Goal: Information Seeking & Learning: Check status

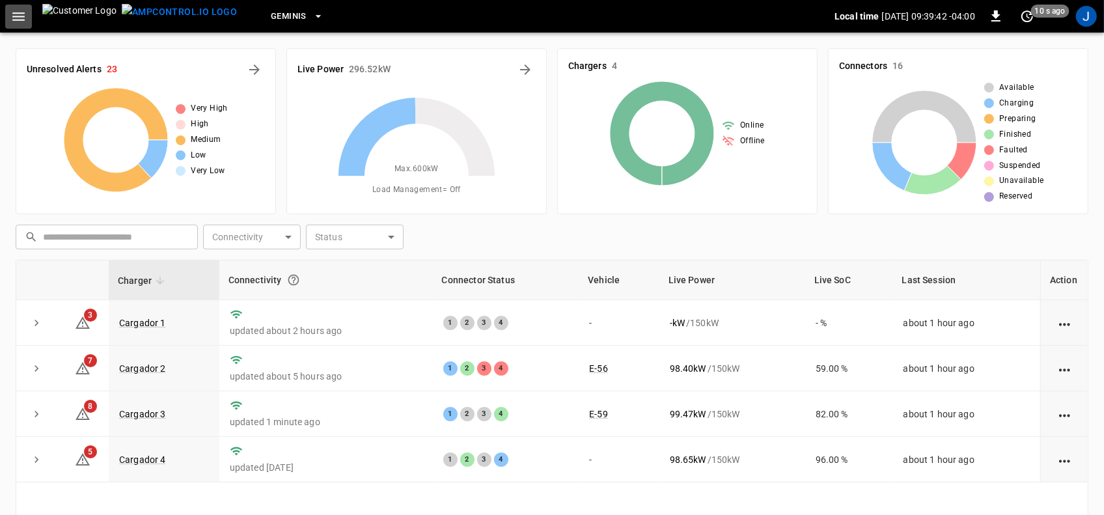
click at [20, 13] on icon "button" at bounding box center [18, 16] width 12 height 8
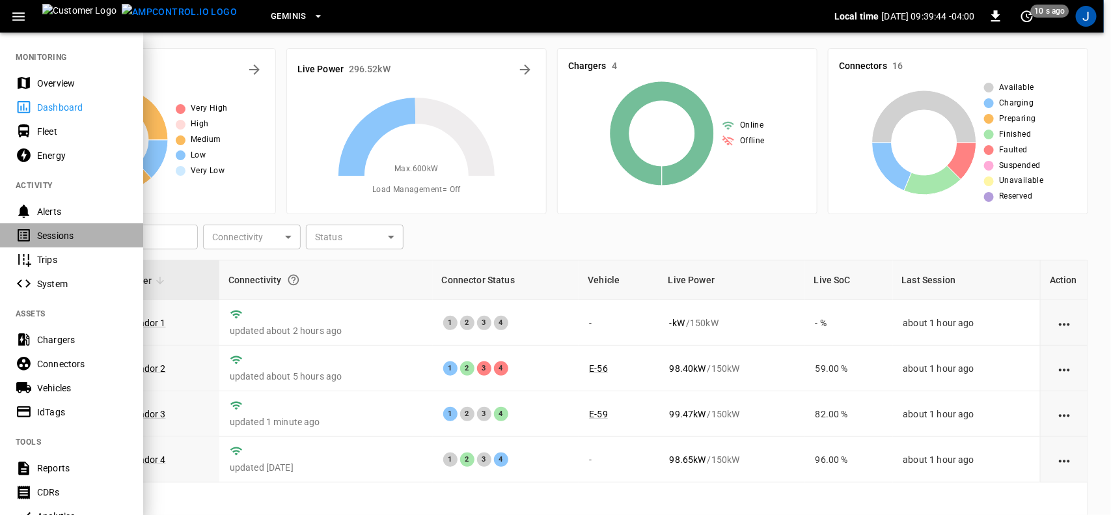
click at [42, 235] on div "Sessions" at bounding box center [82, 235] width 90 height 13
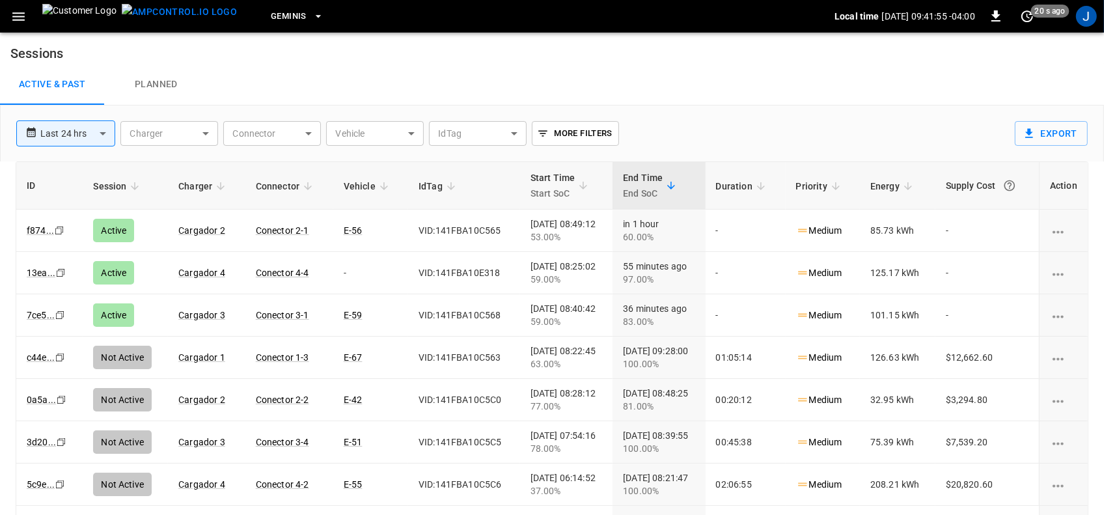
click at [21, 16] on icon "button" at bounding box center [18, 16] width 12 height 8
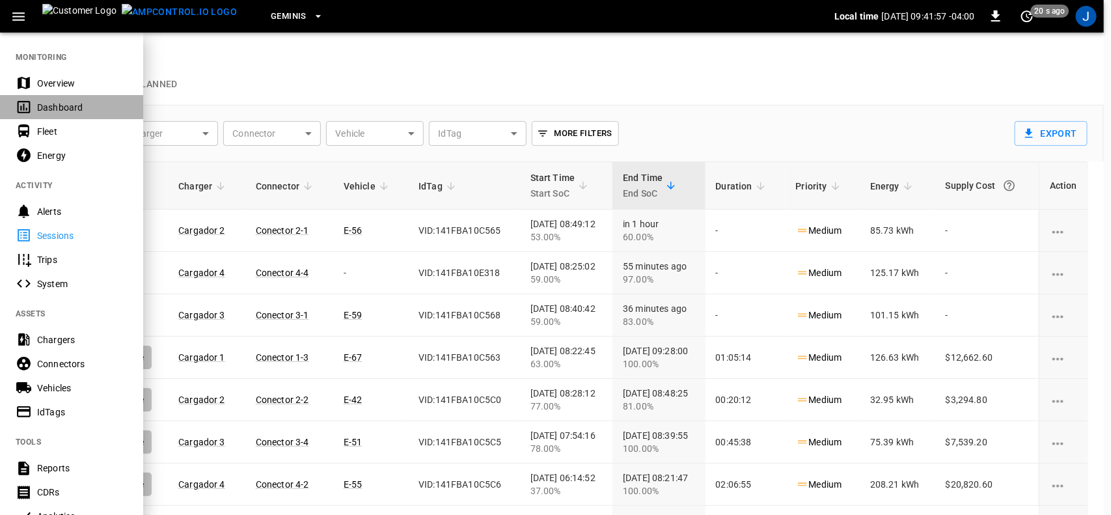
click at [44, 111] on div "Dashboard" at bounding box center [82, 107] width 90 height 13
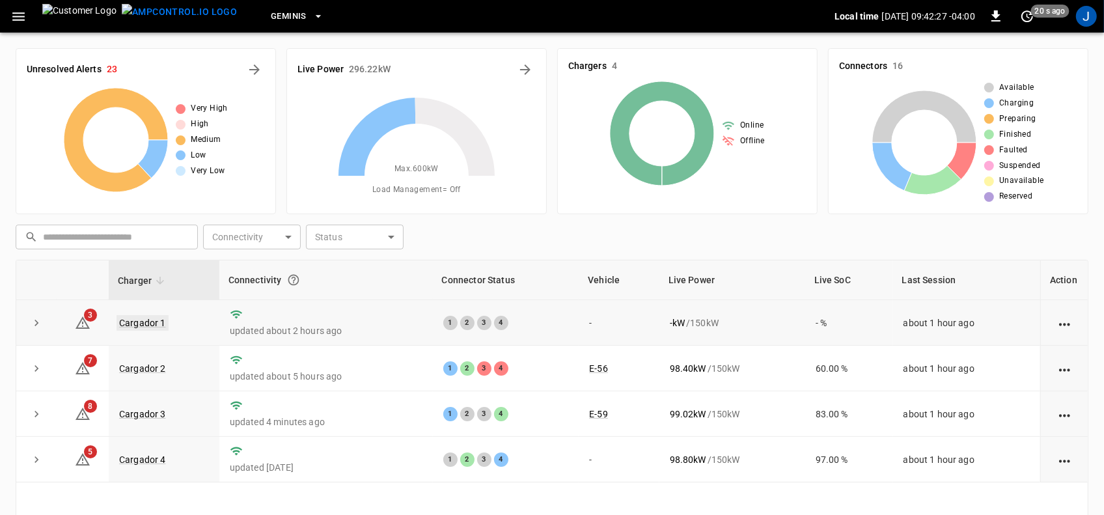
click at [142, 324] on link "Cargador 1" at bounding box center [143, 323] width 52 height 16
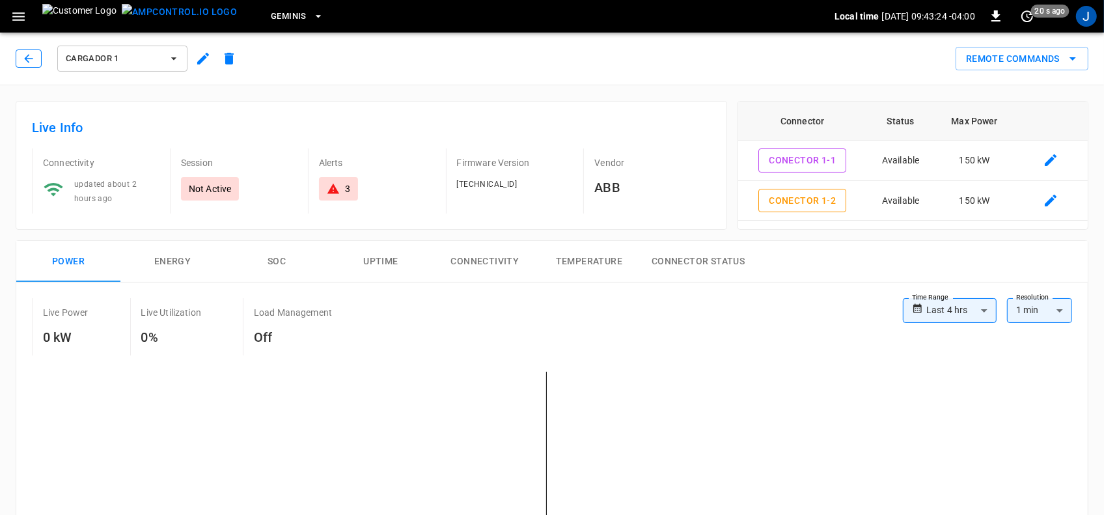
click at [30, 57] on icon "button" at bounding box center [28, 58] width 13 height 13
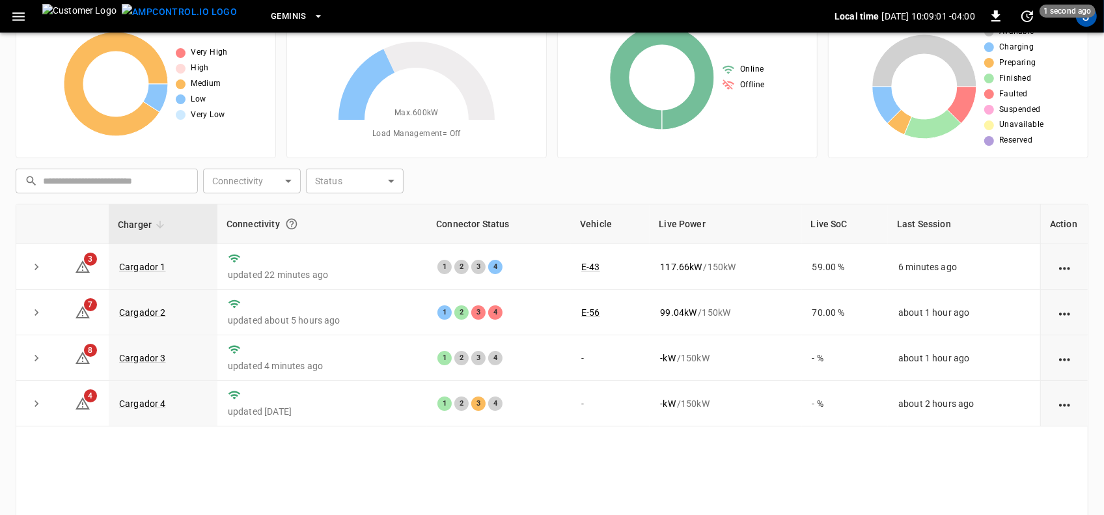
scroll to position [81, 0]
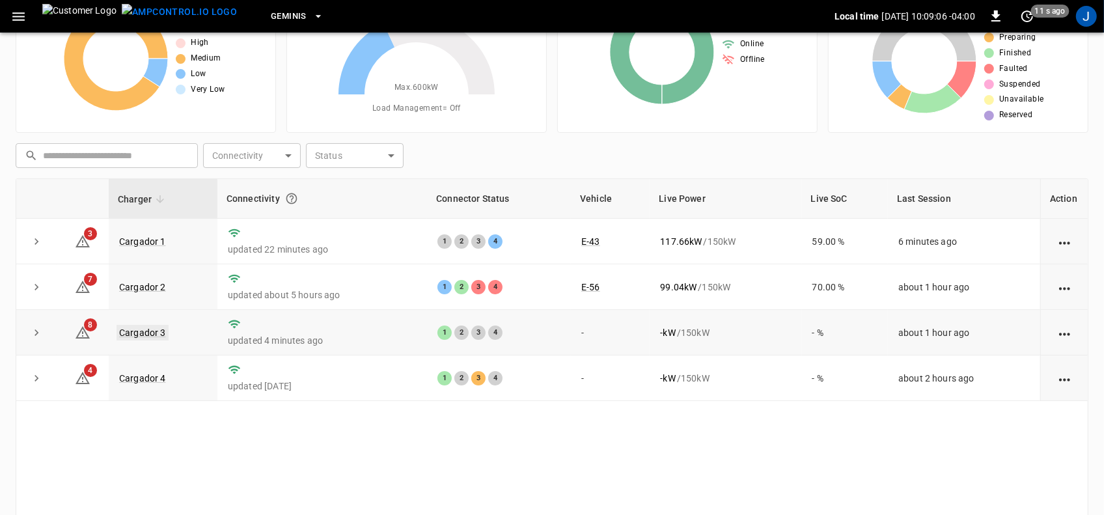
click at [145, 337] on link "Cargador 3" at bounding box center [143, 333] width 52 height 16
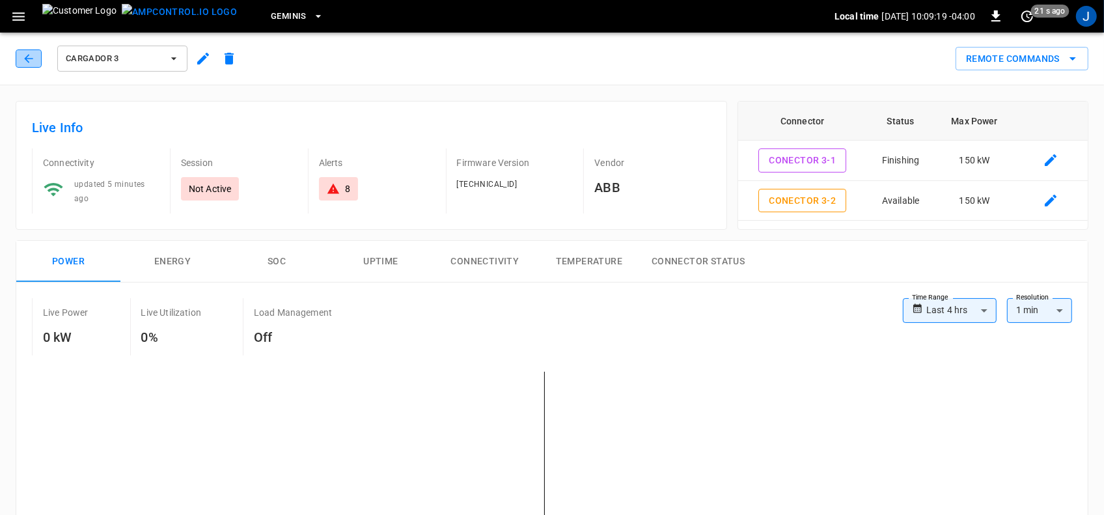
click at [22, 57] on icon "button" at bounding box center [28, 58] width 13 height 13
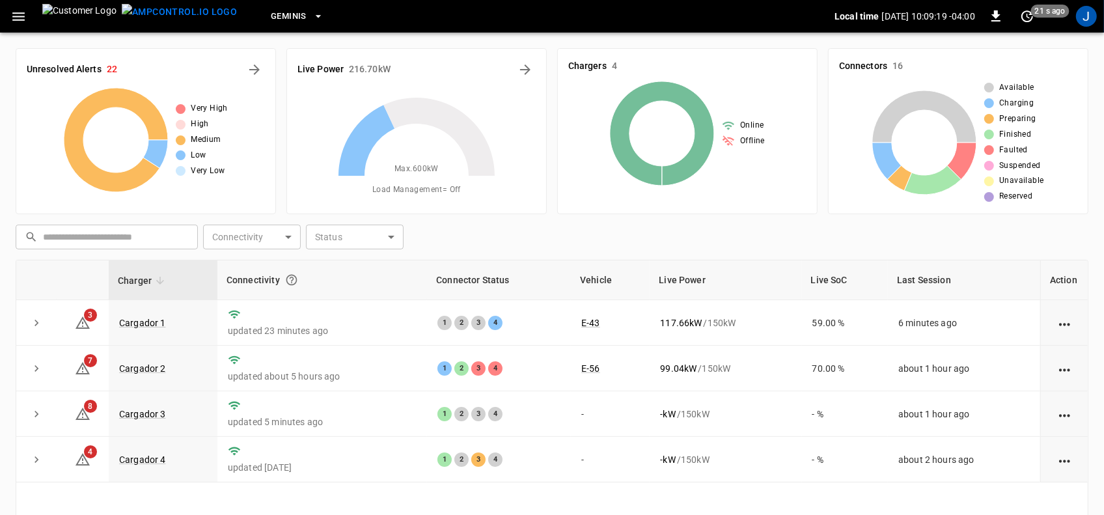
scroll to position [81, 0]
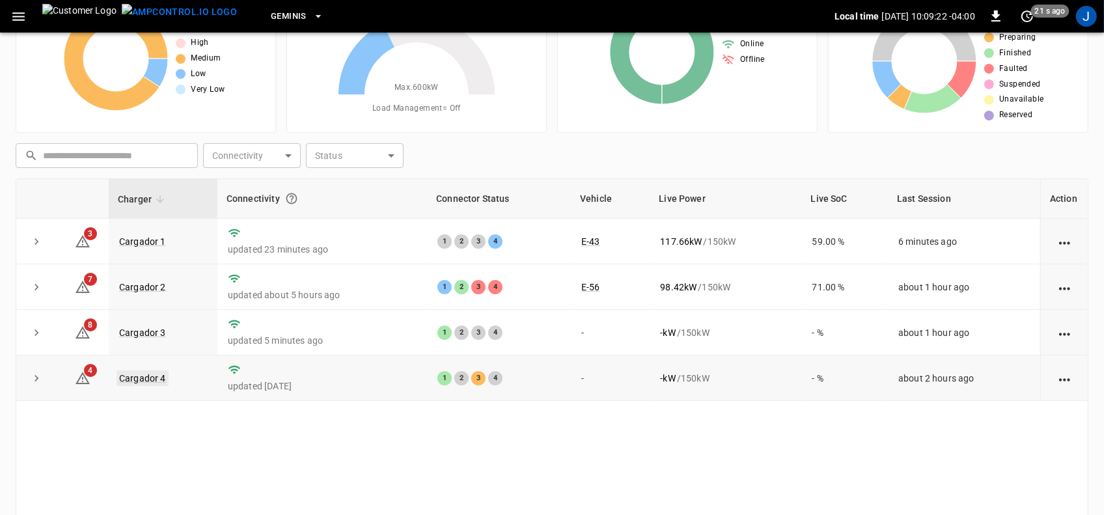
click at [151, 380] on link "Cargador 4" at bounding box center [143, 378] width 52 height 16
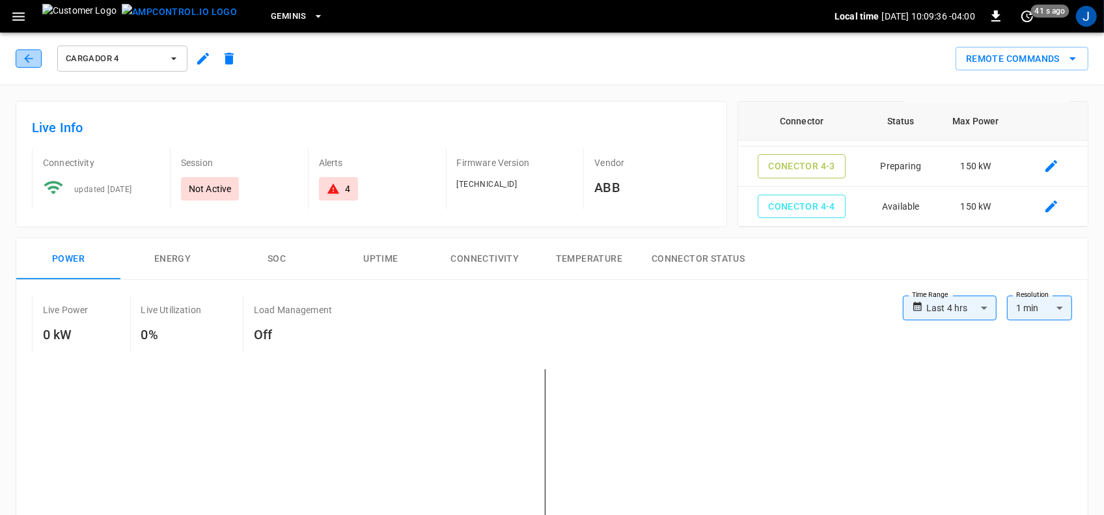
click at [27, 55] on icon "button" at bounding box center [28, 58] width 13 height 13
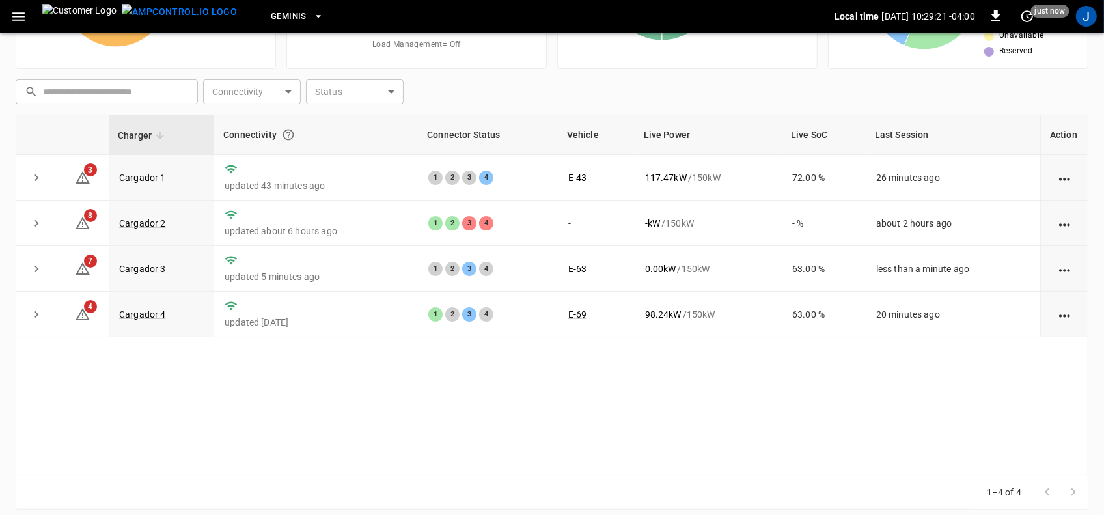
scroll to position [155, 0]
